Goal: Information Seeking & Learning: Learn about a topic

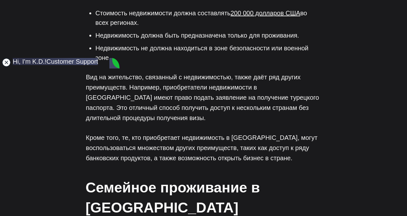
click at [8, 65] on jdiv at bounding box center [6, 62] width 9 height 9
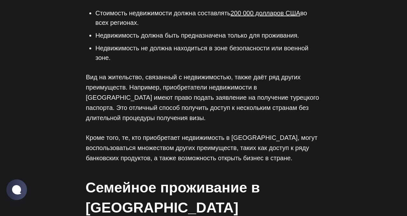
scroll to position [927, 0]
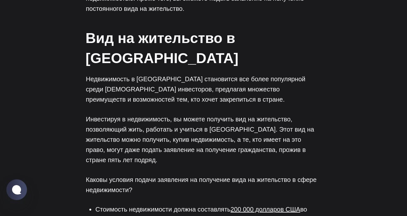
click at [231, 115] on font "Инвестируя в недвижимость, вы можете получить вид на жительство, позволяющий жи…" at bounding box center [200, 139] width 228 height 48
click at [247, 206] on font "200 000 долларов США" at bounding box center [266, 209] width 70 height 7
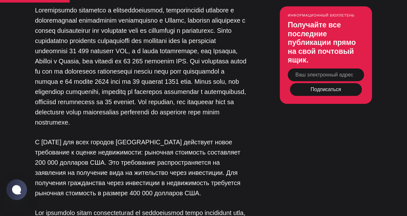
scroll to position [759, 0]
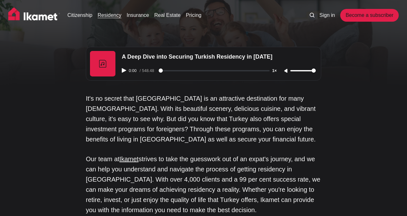
scroll to position [876, 0]
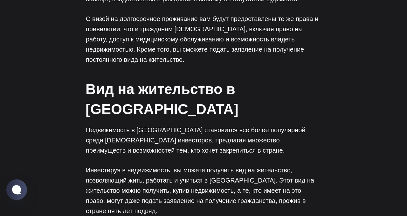
scroll to position [927, 0]
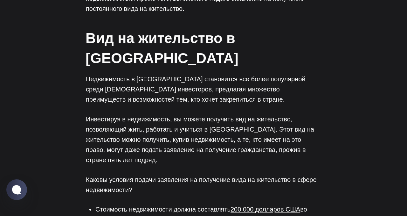
click at [248, 115] on font "Инвестируя в недвижимость, вы можете получить вид на жительство, позволяющий жи…" at bounding box center [200, 139] width 228 height 48
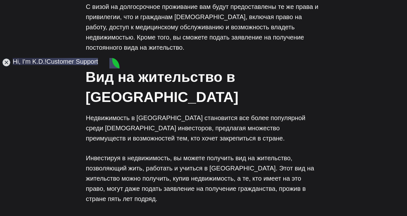
scroll to position [0, 0]
click at [7, 63] on jdiv at bounding box center [6, 62] width 9 height 9
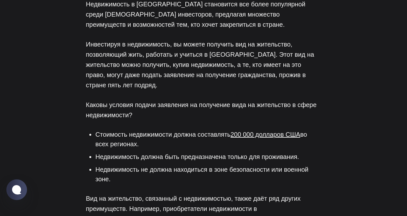
scroll to position [1000, 0]
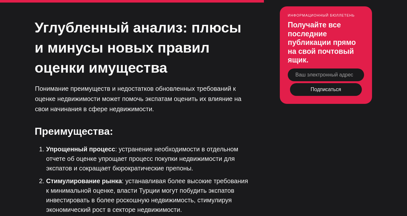
scroll to position [1886, 0]
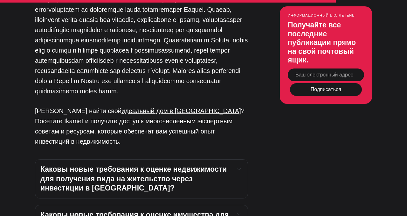
scroll to position [2331, 0]
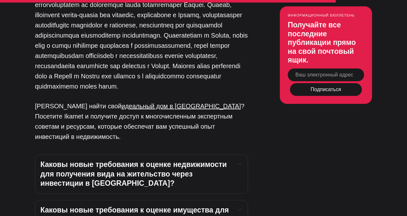
click at [223, 160] on h4 "Каковы новые требования к оценке недвижимости для получения вида на жительство …" at bounding box center [134, 174] width 189 height 29
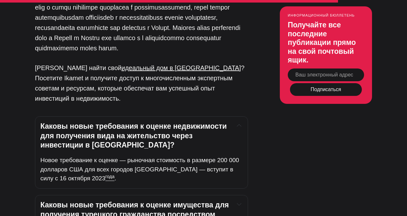
scroll to position [2379, 0]
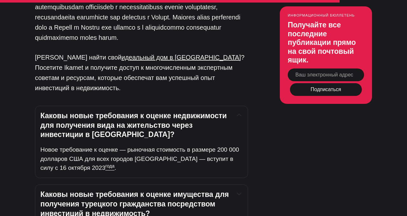
click at [208, 190] on font "Каковы новые требования к оценке имущества для получения турецкого гражданства …" at bounding box center [135, 203] width 191 height 27
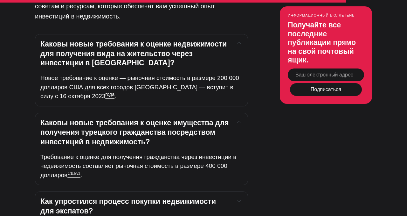
scroll to position [2451, 0]
click at [208, 197] on font "Как упростился процесс покупки недвижимости для экспатов?" at bounding box center [129, 206] width 178 height 18
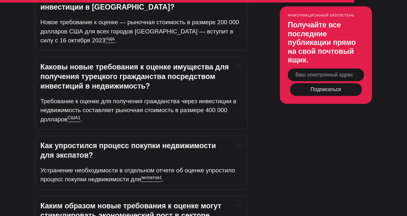
scroll to position [2524, 0]
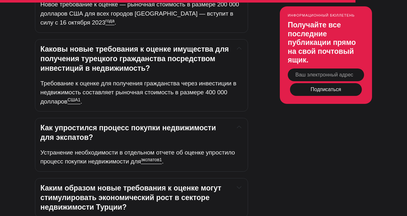
click at [198, 184] on font "Каким образом новые требования к оценке могут стимулировать экономический рост …" at bounding box center [131, 197] width 183 height 27
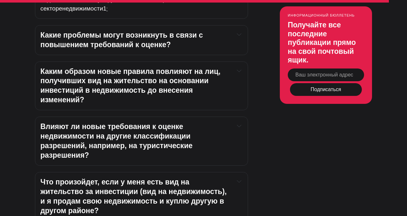
scroll to position [2767, 0]
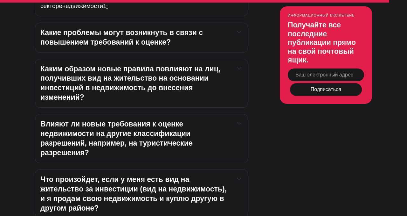
click at [197, 175] on font "Что произойдет, если у меня есть вид на жительство за инвестиции (вид на недвиж…" at bounding box center [134, 193] width 188 height 37
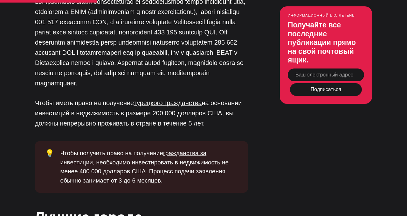
scroll to position [975, 0]
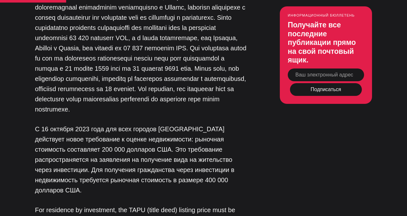
scroll to position [769, 0]
